Goal: Obtain resource: Download file/media

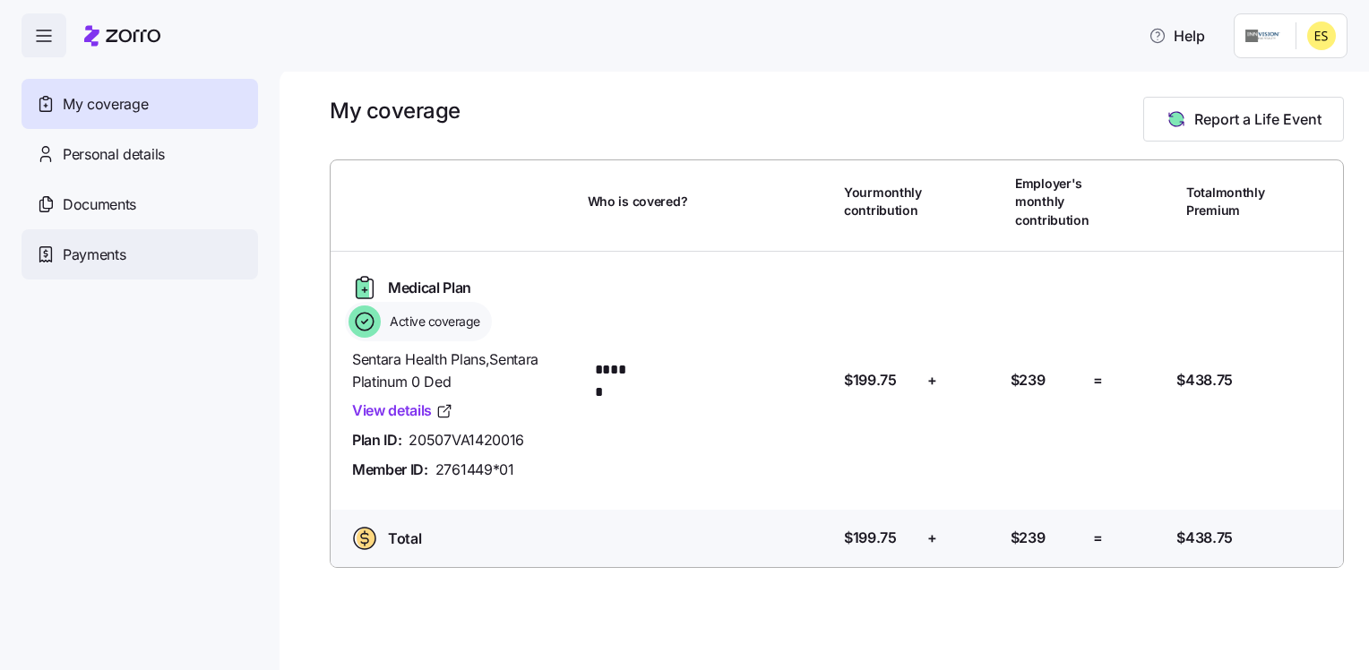
click at [125, 254] on span "Payments" at bounding box center [94, 255] width 63 height 22
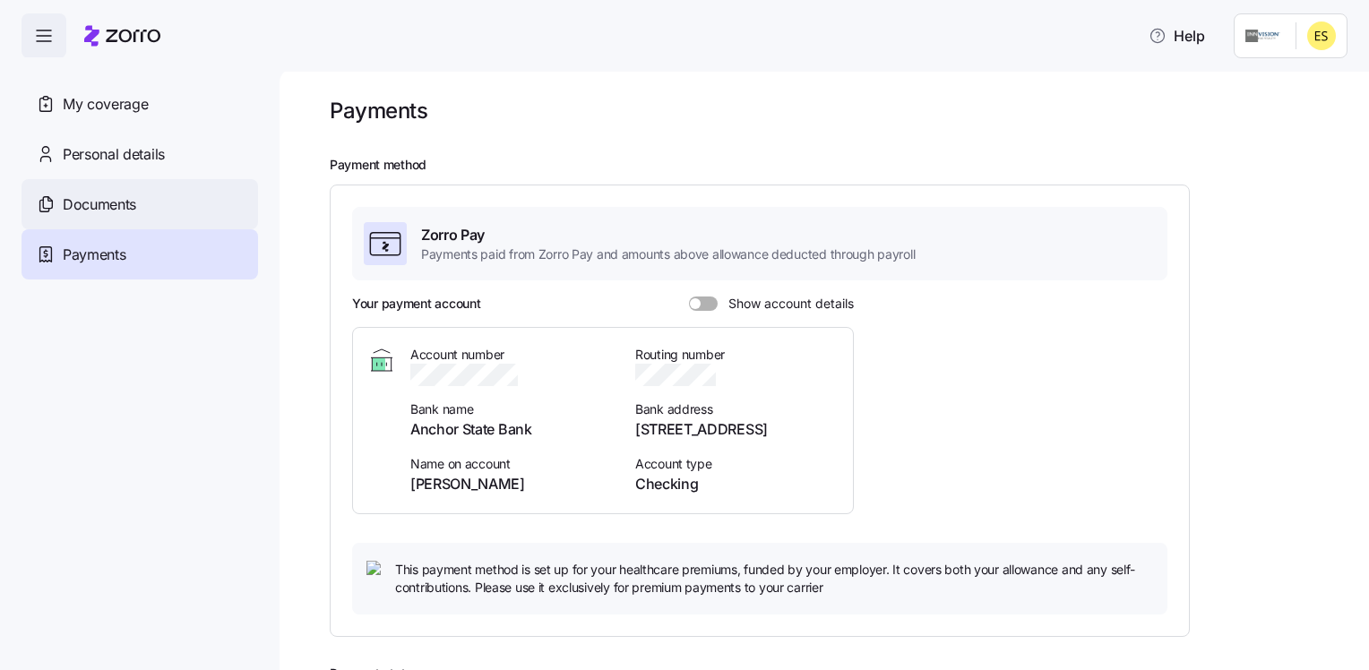
click at [186, 201] on div "Documents" at bounding box center [140, 204] width 237 height 50
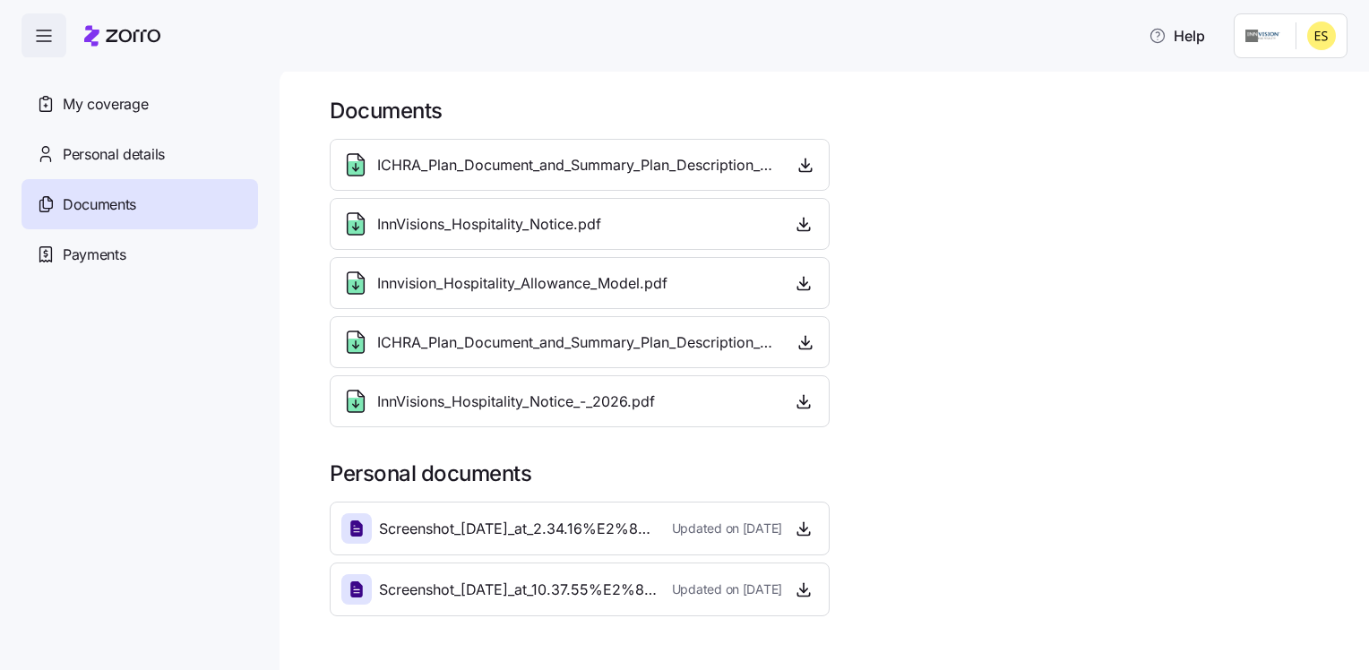
click at [631, 165] on span "ICHRA_Plan_Document_and_Summary_Plan_Description_-_2025.pdf" at bounding box center [578, 165] width 402 height 22
click at [359, 168] on g at bounding box center [356, 165] width 17 height 22
click at [802, 168] on icon "button" at bounding box center [806, 165] width 18 height 18
click at [796, 224] on icon "button" at bounding box center [804, 224] width 18 height 18
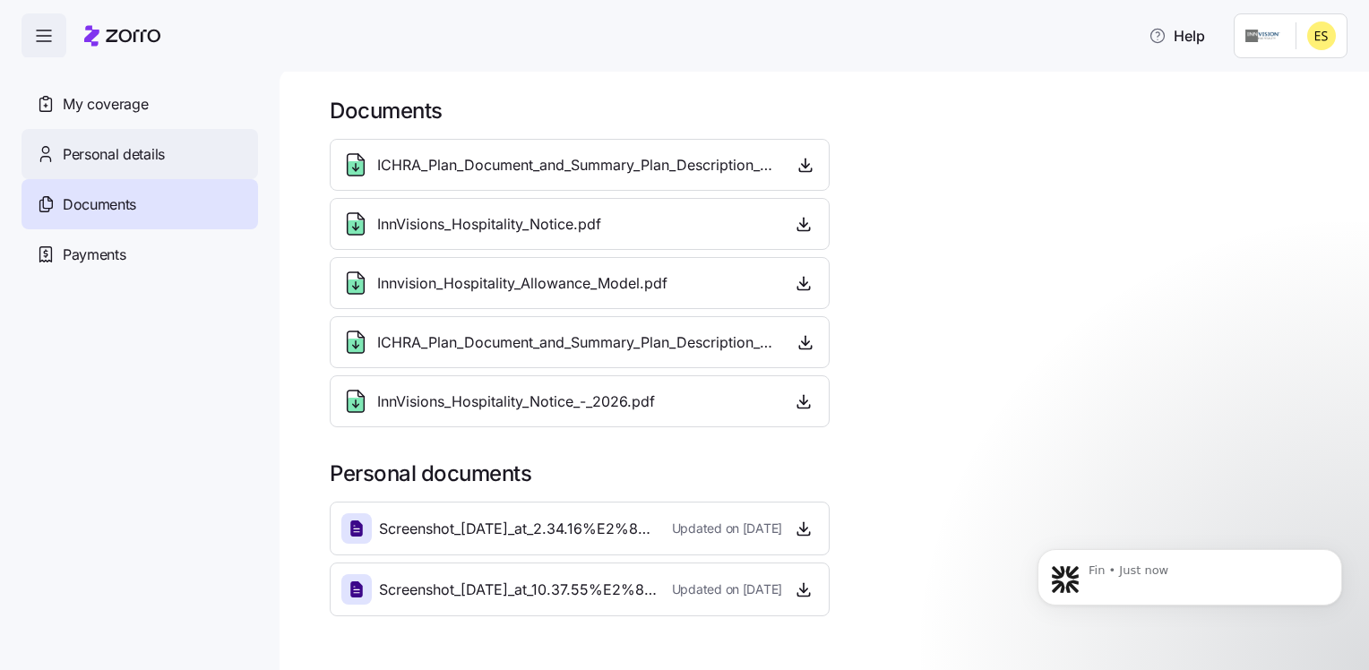
click at [134, 156] on span "Personal details" at bounding box center [114, 154] width 102 height 22
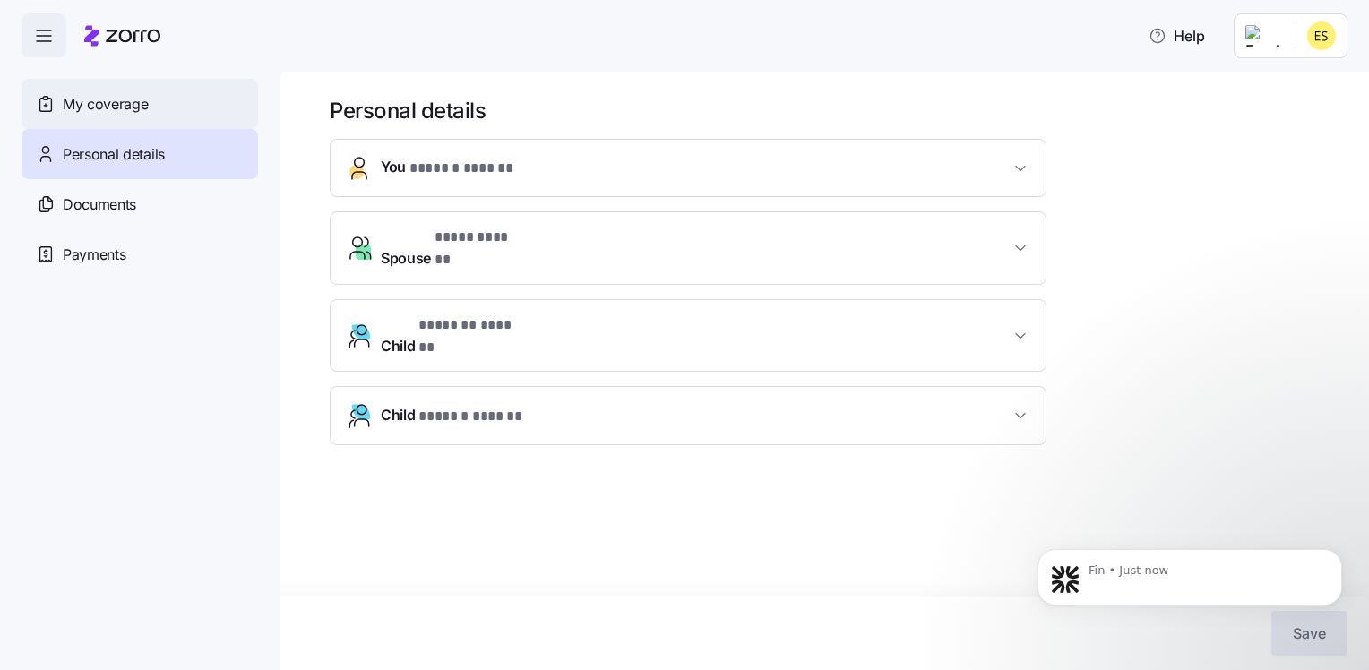
click at [142, 101] on span "My coverage" at bounding box center [105, 104] width 85 height 22
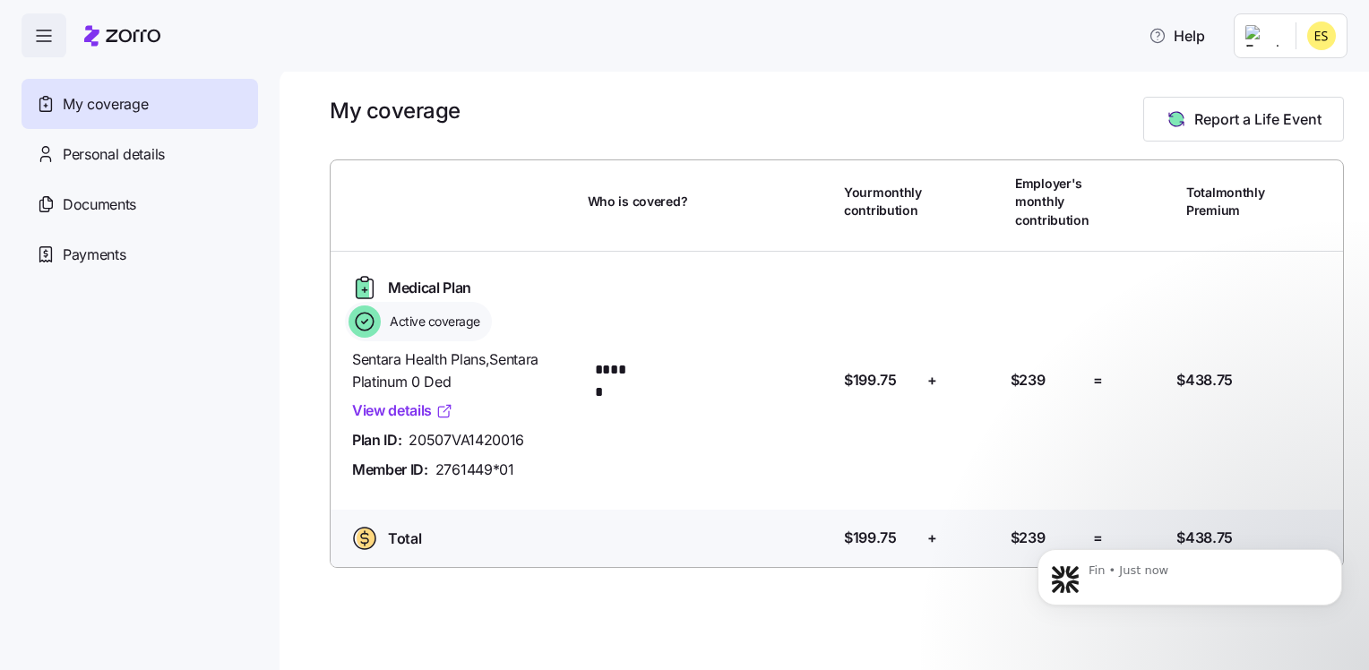
click at [378, 411] on link "View details" at bounding box center [402, 411] width 101 height 22
